Goal: Task Accomplishment & Management: Manage account settings

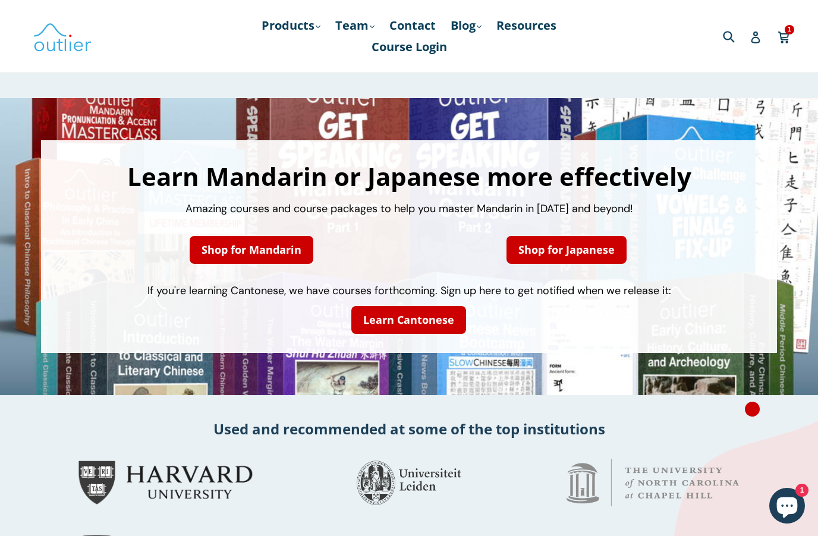
click at [789, 33] on span "1" at bounding box center [789, 29] width 10 height 9
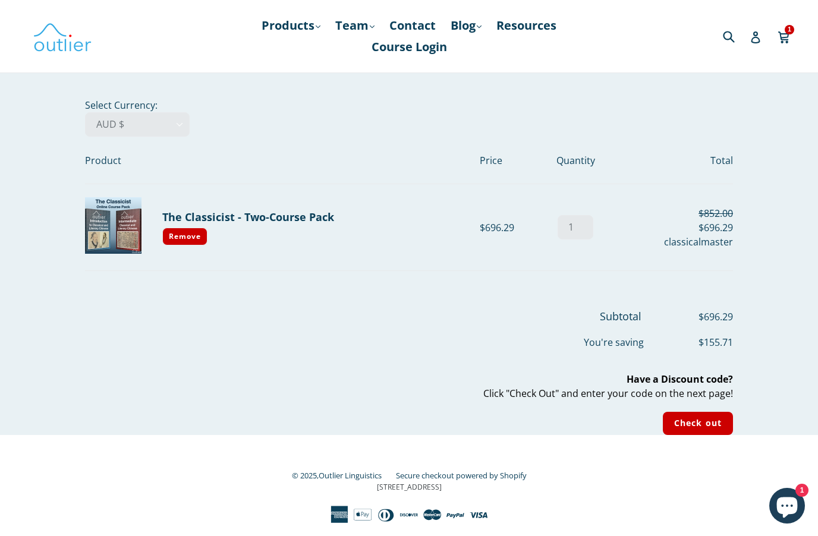
click at [759, 36] on icon at bounding box center [755, 37] width 12 height 12
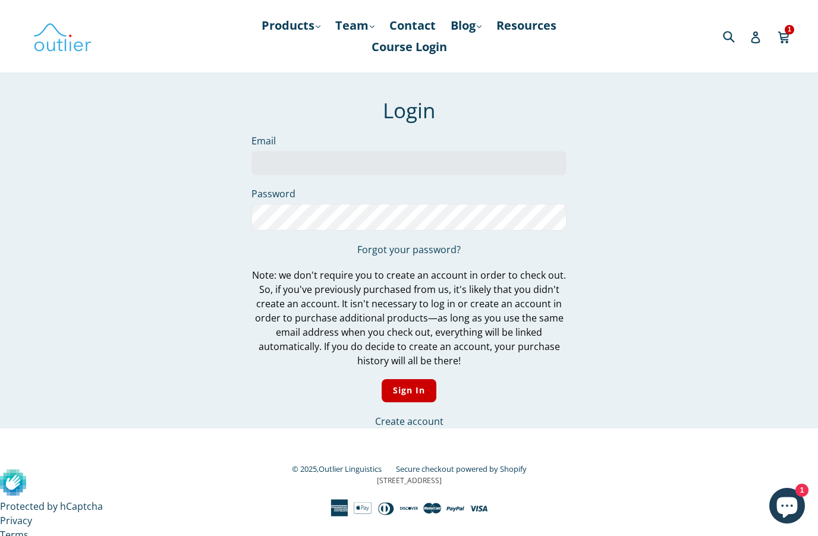
click at [368, 163] on input "Email" at bounding box center [408, 163] width 315 height 24
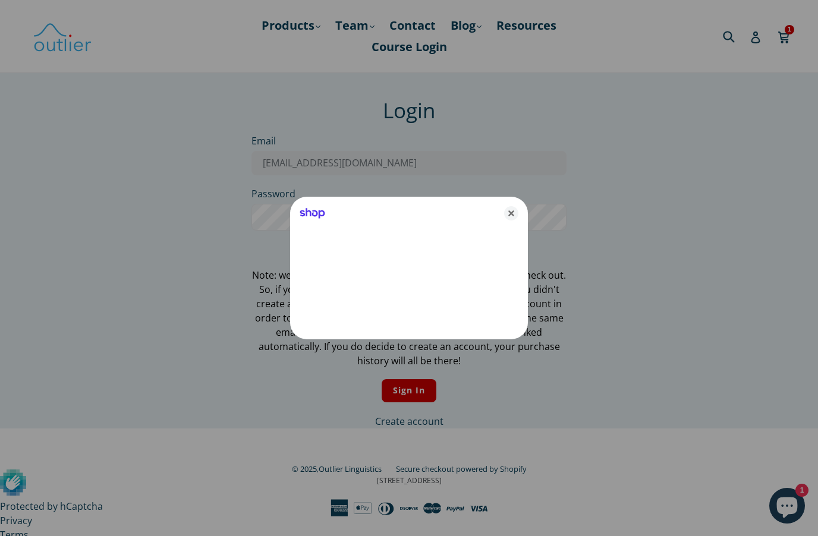
type input "opesky@gmail.com"
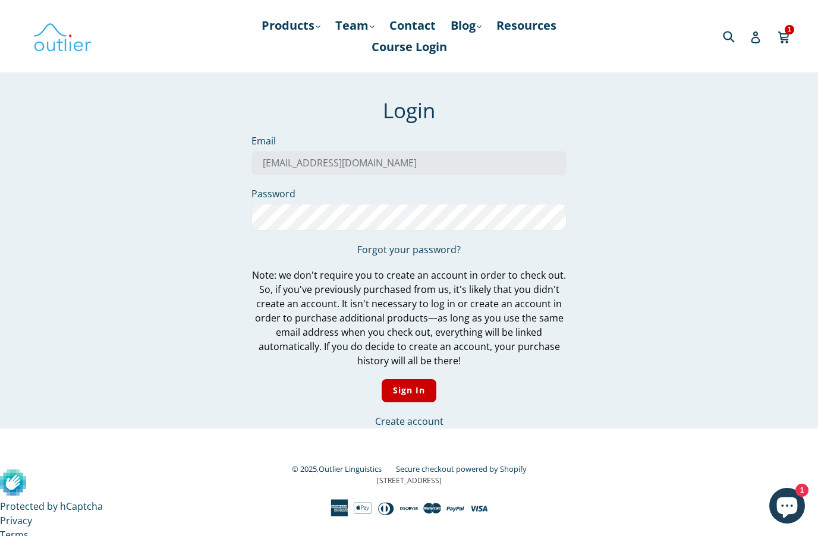
click at [789, 35] on icon at bounding box center [783, 36] width 12 height 18
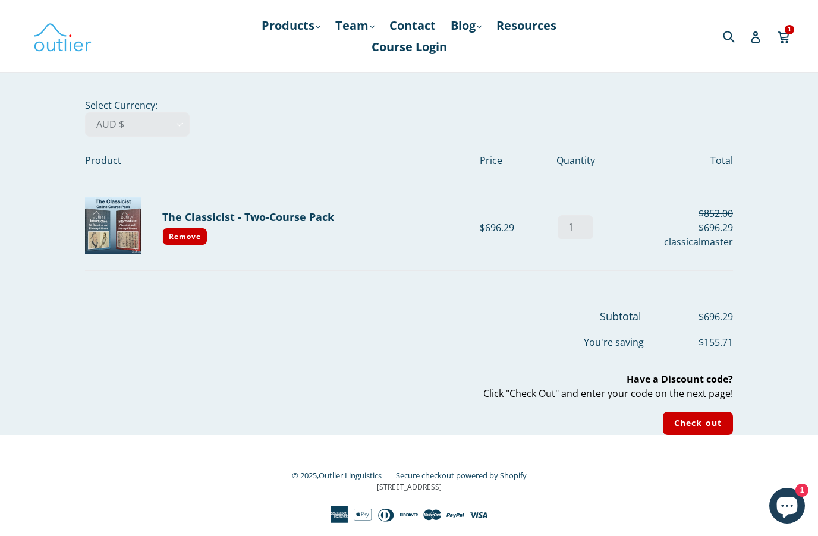
click at [202, 236] on link "Remove" at bounding box center [184, 237] width 45 height 18
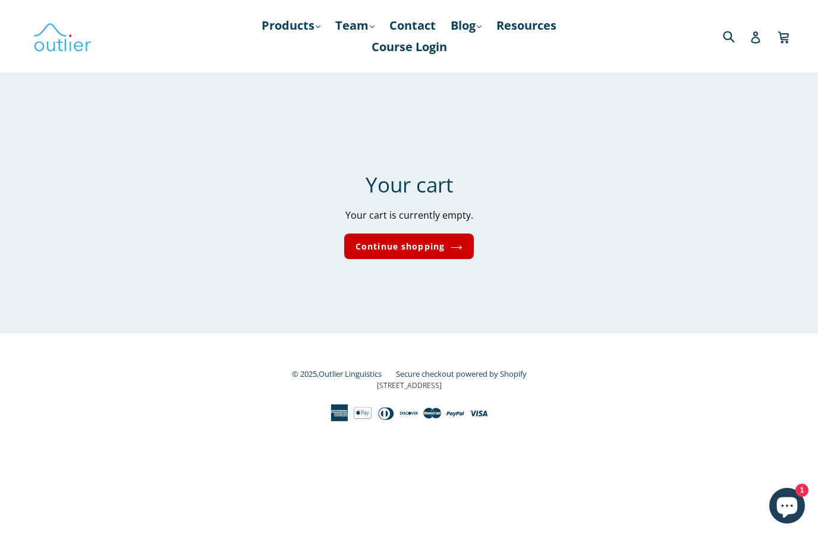
click at [761, 37] on icon at bounding box center [755, 37] width 12 height 12
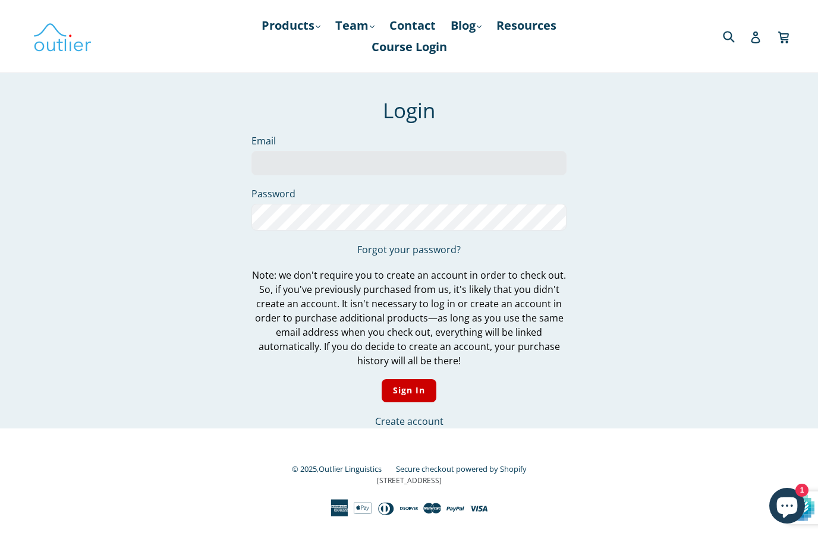
click at [385, 163] on input "Email" at bounding box center [408, 163] width 315 height 24
type input "c"
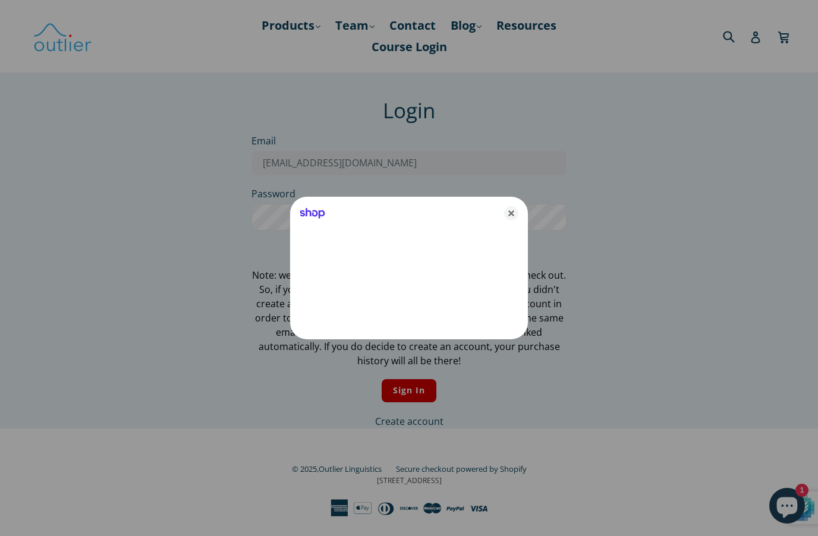
type input "opesky@gmail.com"
click at [517, 219] on icon "Close" at bounding box center [511, 213] width 14 height 14
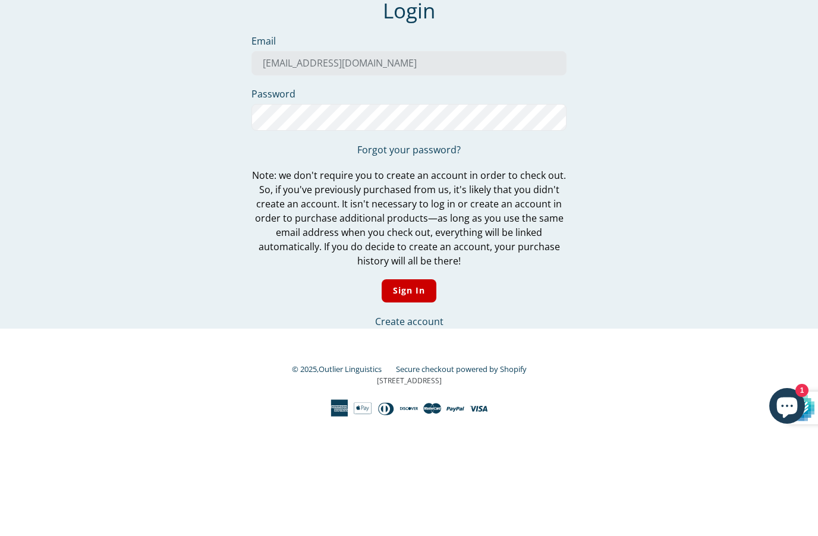
scroll to position [28, 0]
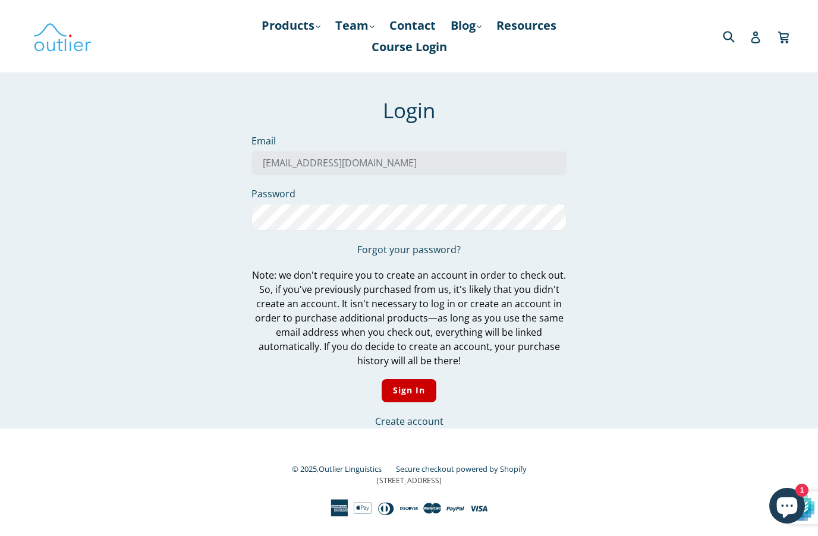
click at [418, 379] on input "Sign In" at bounding box center [408, 390] width 55 height 23
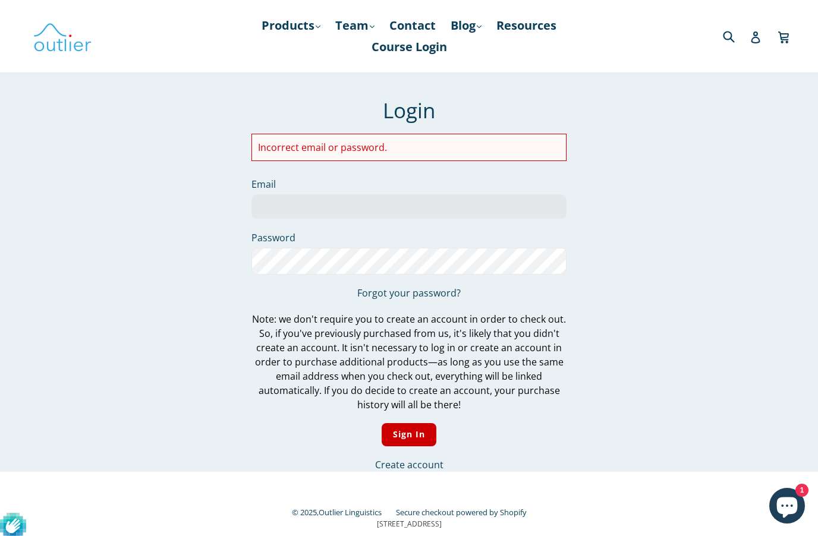
click at [337, 205] on input "Email" at bounding box center [408, 206] width 315 height 24
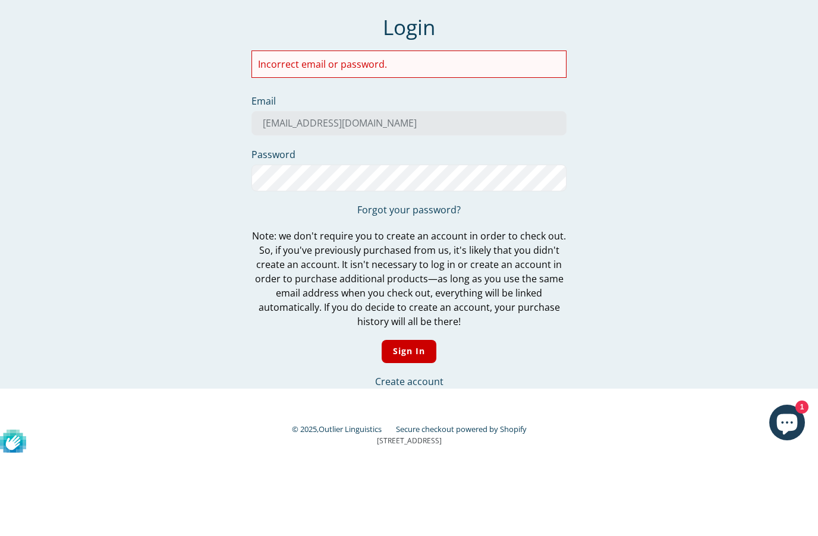
scroll to position [28, 0]
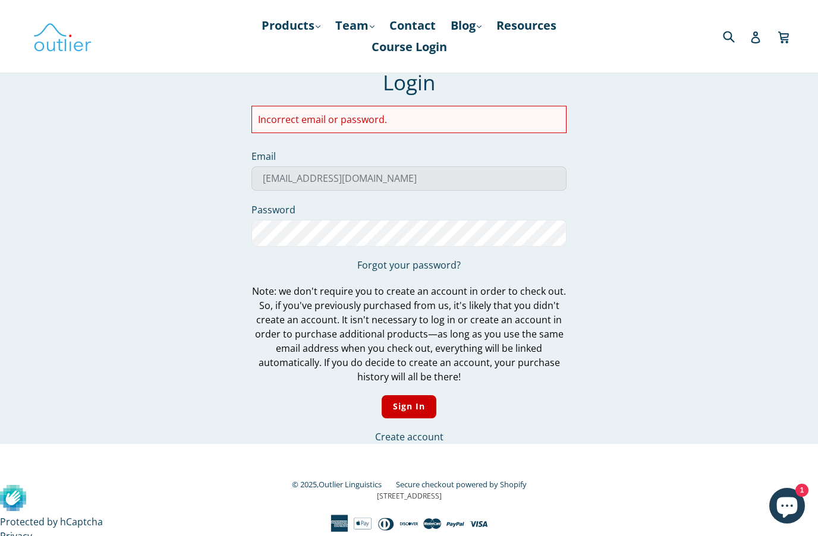
type input "[EMAIL_ADDRESS][DOMAIN_NAME]"
click at [424, 403] on input "Sign In" at bounding box center [408, 406] width 55 height 23
